Goal: Information Seeking & Learning: Learn about a topic

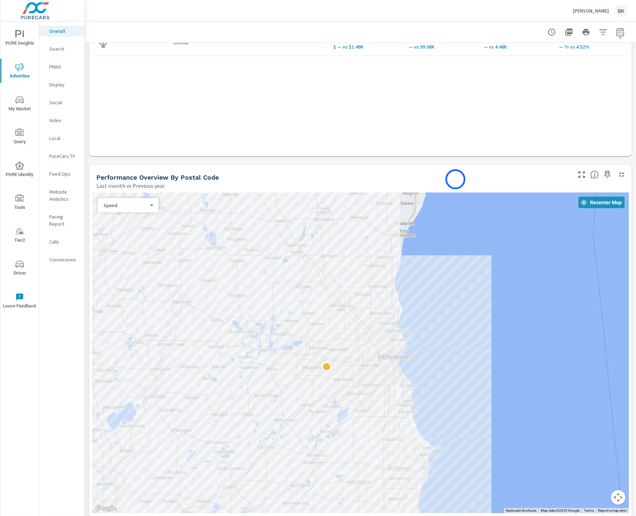
scroll to position [224, 0]
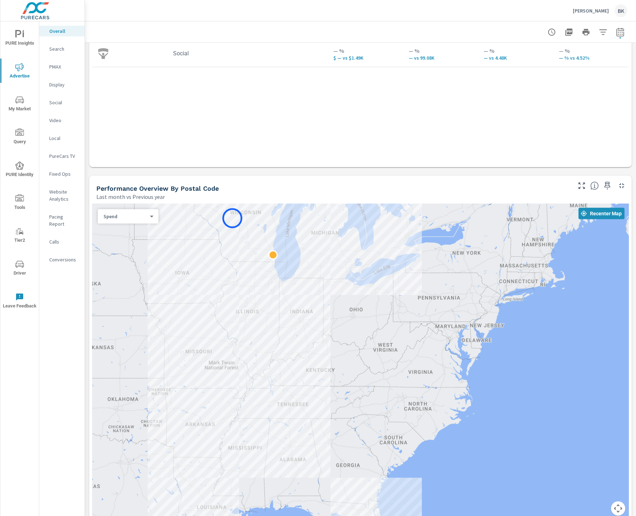
scroll to position [199, 0]
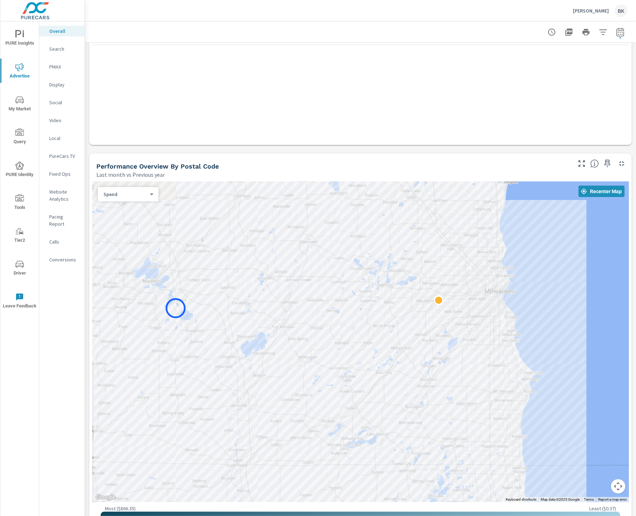
drag, startPoint x: 339, startPoint y: 240, endPoint x: 170, endPoint y: 310, distance: 182.8
click at [170, 310] on div at bounding box center [360, 341] width 537 height 321
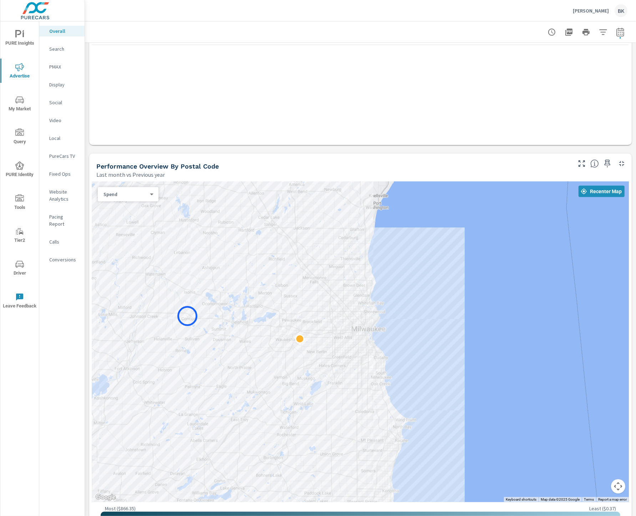
drag, startPoint x: 308, startPoint y: 281, endPoint x: 187, endPoint y: 316, distance: 125.9
click at [187, 316] on div at bounding box center [360, 341] width 537 height 321
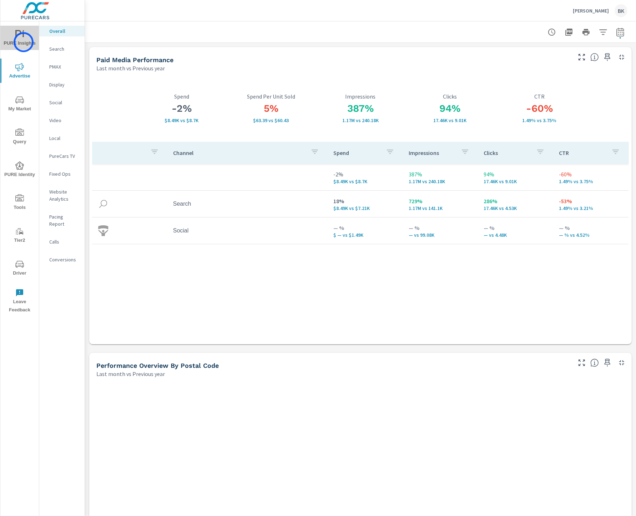
click at [24, 42] on span "PURE Insights" at bounding box center [19, 38] width 34 height 17
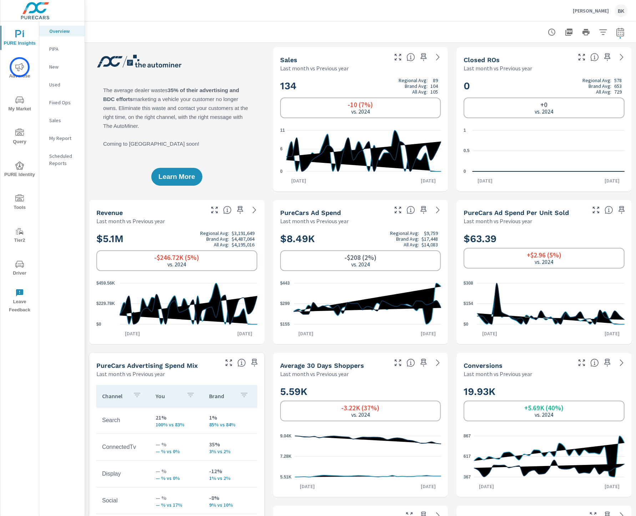
scroll to position [0, 0]
click at [49, 65] on div "New" at bounding box center [61, 66] width 45 height 11
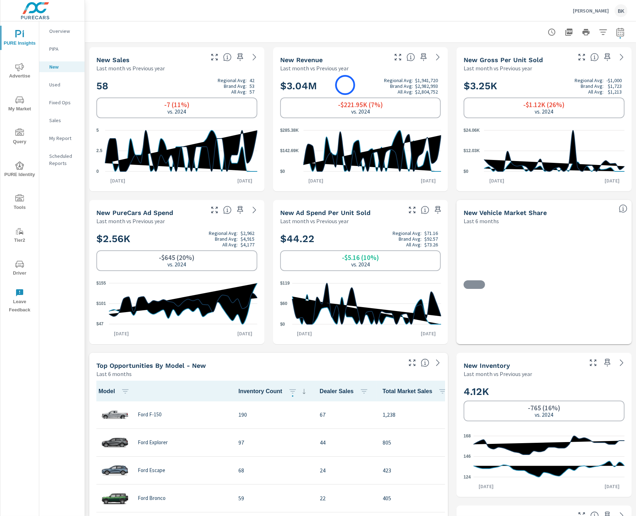
scroll to position [0, 0]
click at [623, 34] on icon "button" at bounding box center [620, 33] width 5 height 3
select select "Last month"
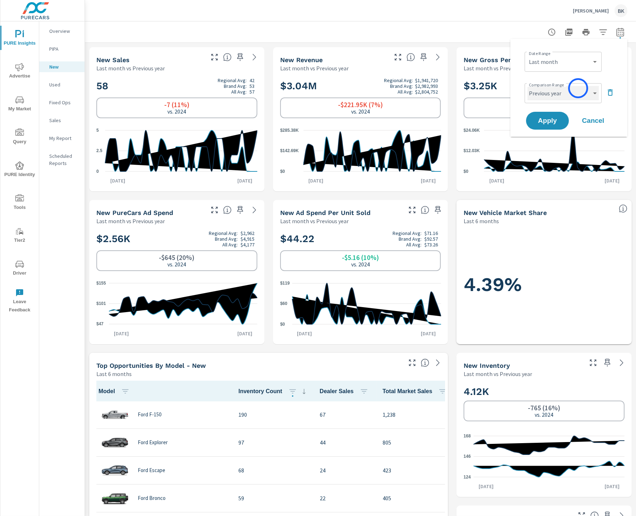
click at [578, 88] on select "Custom Previous period Previous month Previous year" at bounding box center [563, 93] width 71 height 14
click at [528, 86] on select "Custom Previous period Previous month Previous year" at bounding box center [563, 93] width 71 height 14
select select "Previous month"
click at [547, 125] on button "Apply" at bounding box center [547, 120] width 44 height 19
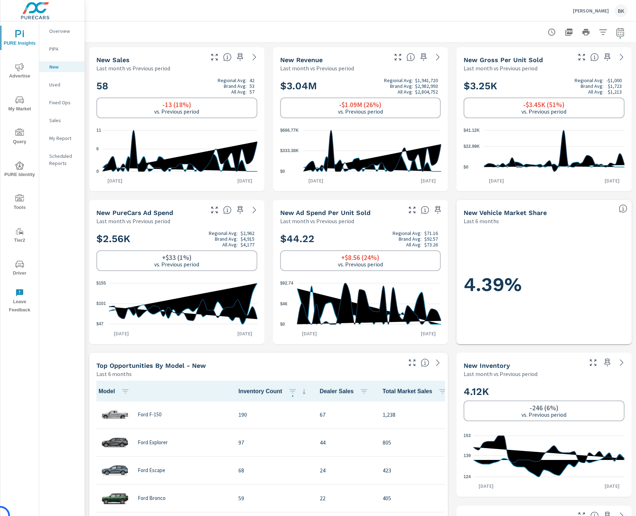
scroll to position [0, 0]
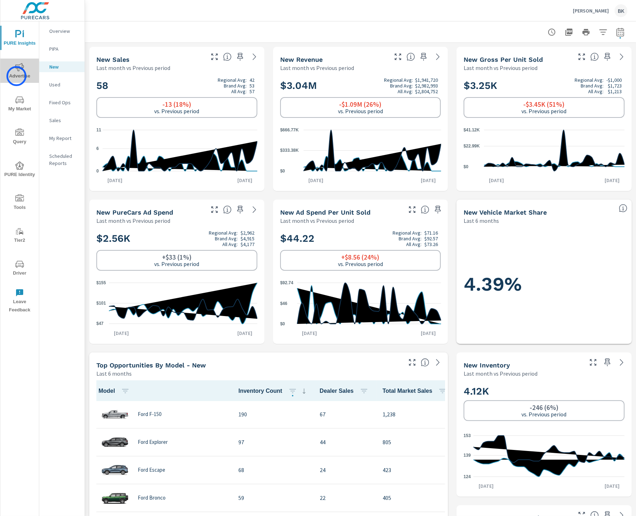
click at [16, 76] on span "Advertise" at bounding box center [19, 71] width 34 height 17
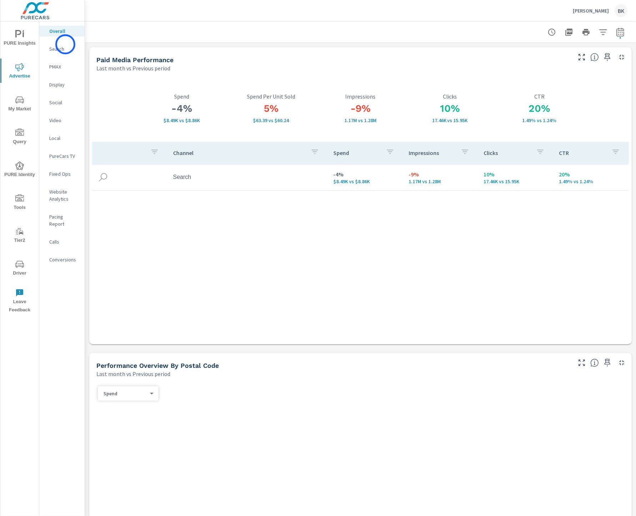
click at [65, 44] on div "Search" at bounding box center [61, 49] width 45 height 11
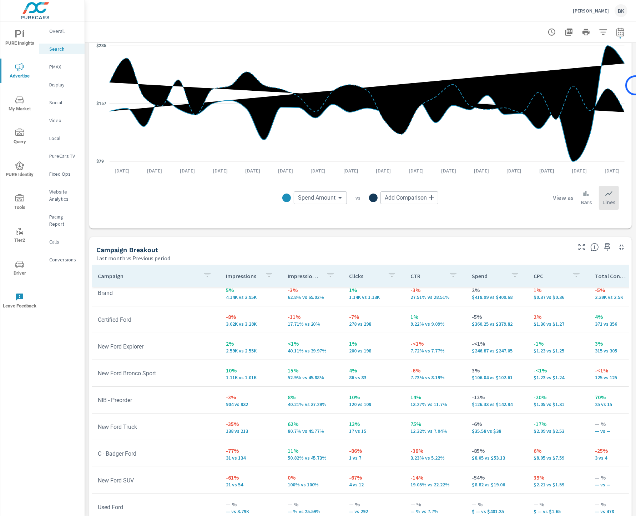
scroll to position [520, 0]
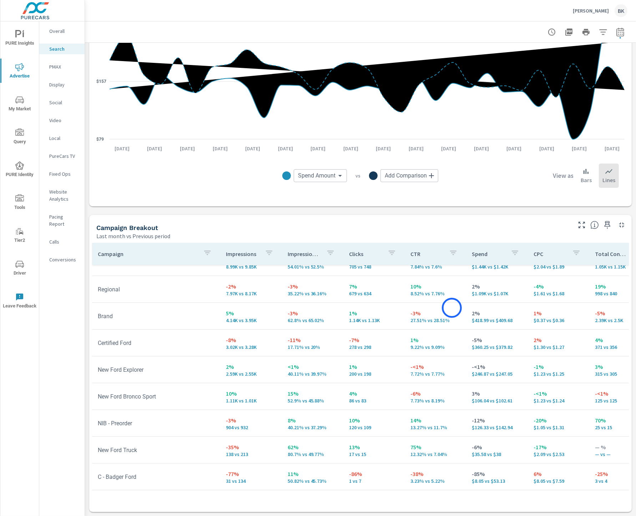
scroll to position [115, 0]
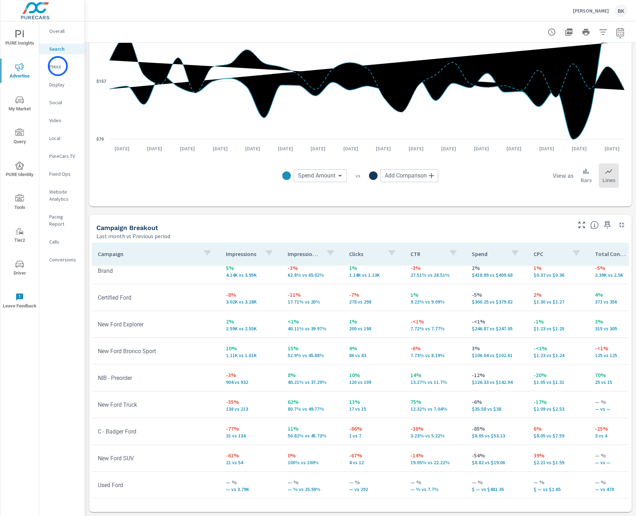
click at [58, 66] on p "PMAX" at bounding box center [64, 66] width 30 height 7
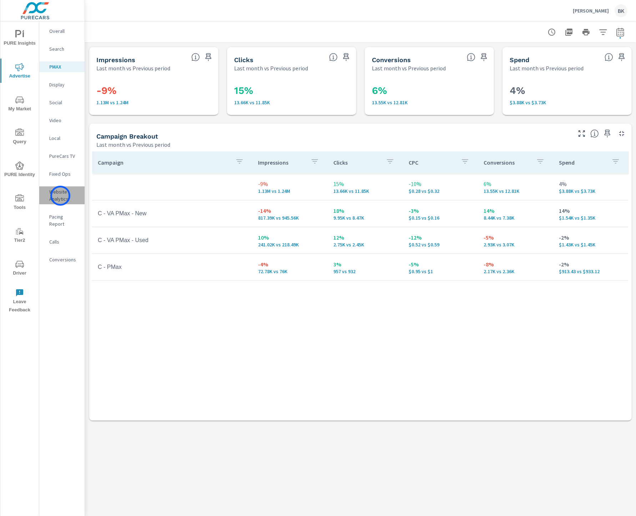
click at [60, 196] on p "Website Analytics" at bounding box center [64, 195] width 30 height 14
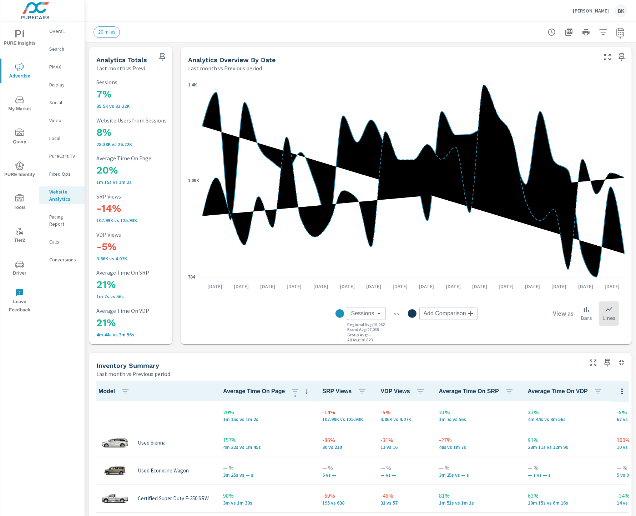
scroll to position [0, 0]
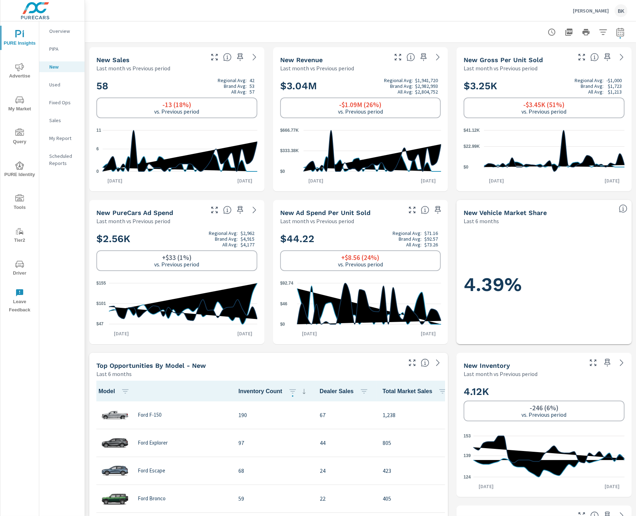
scroll to position [0, 0]
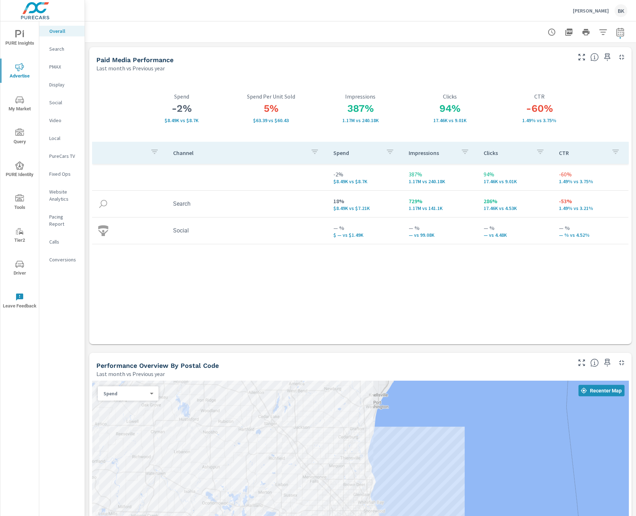
scroll to position [199, 0]
